Goal: Transaction & Acquisition: Purchase product/service

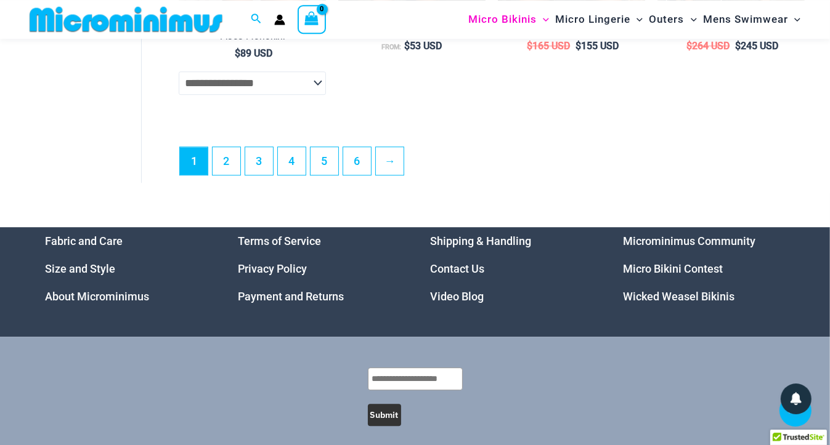
scroll to position [3098, 0]
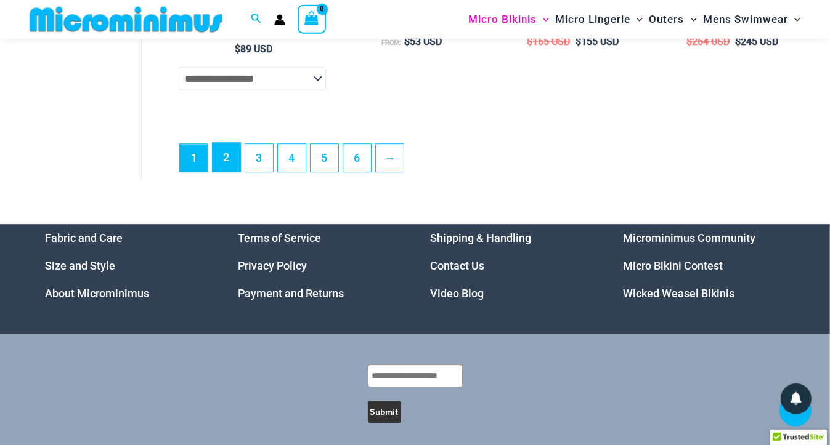
click at [225, 172] on link "2" at bounding box center [227, 157] width 28 height 29
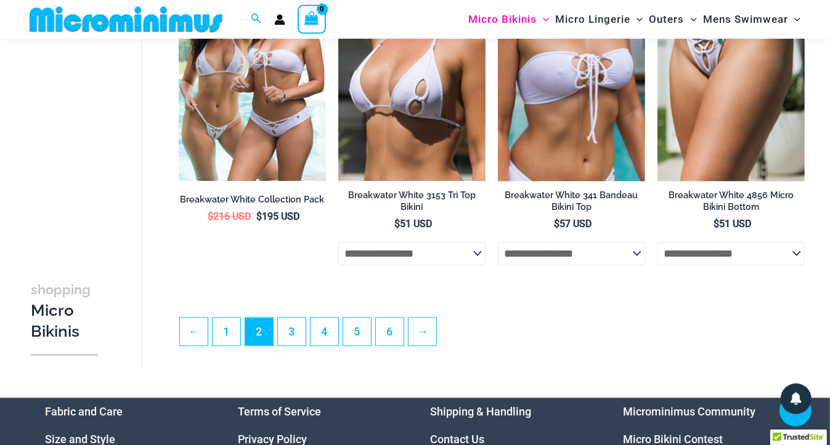
scroll to position [2644, 0]
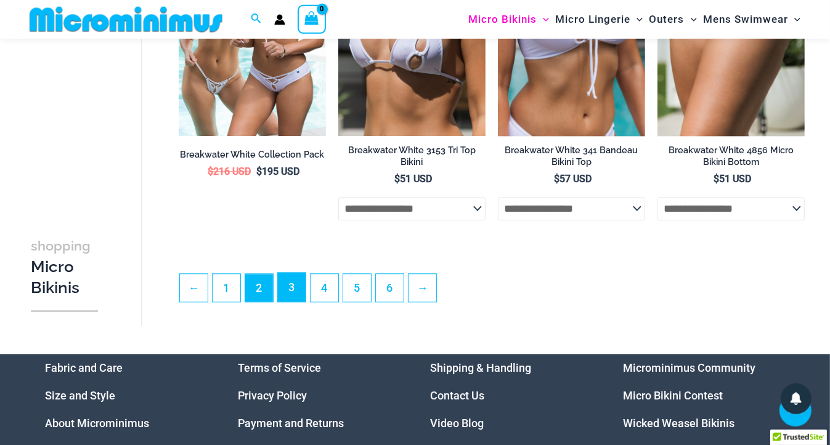
click at [287, 293] on link "3" at bounding box center [292, 287] width 28 height 29
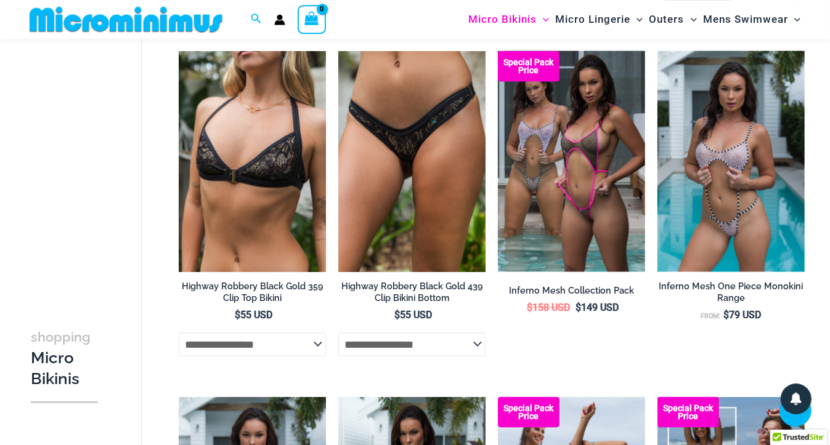
scroll to position [1462, 0]
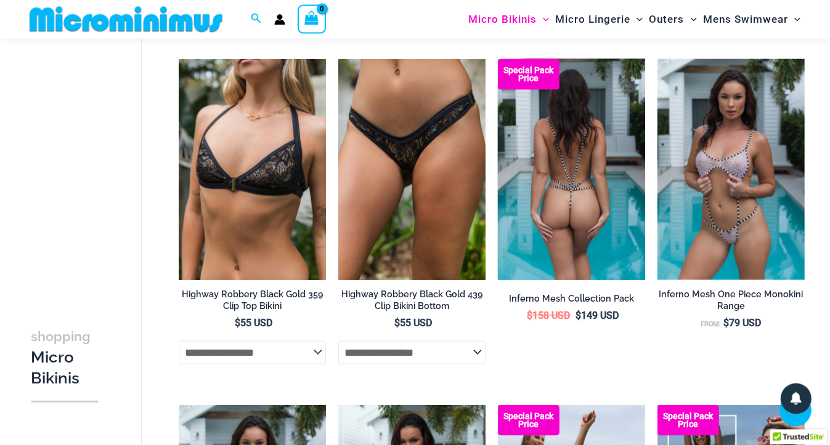
click at [599, 204] on img at bounding box center [571, 169] width 147 height 221
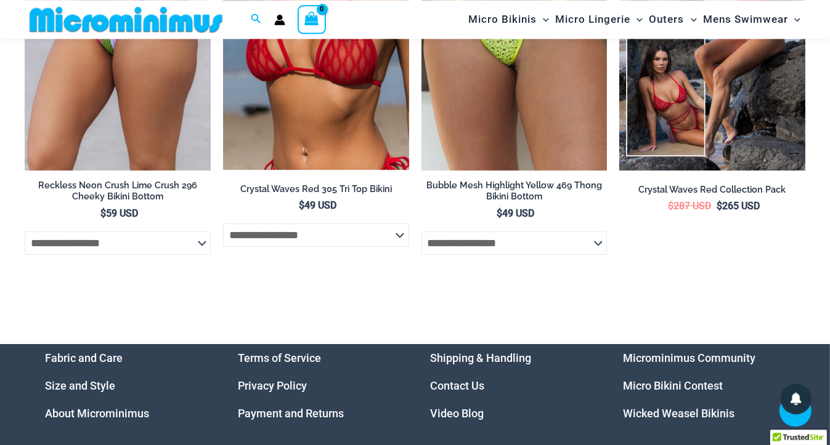
scroll to position [3828, 0]
